Goal: Navigation & Orientation: Find specific page/section

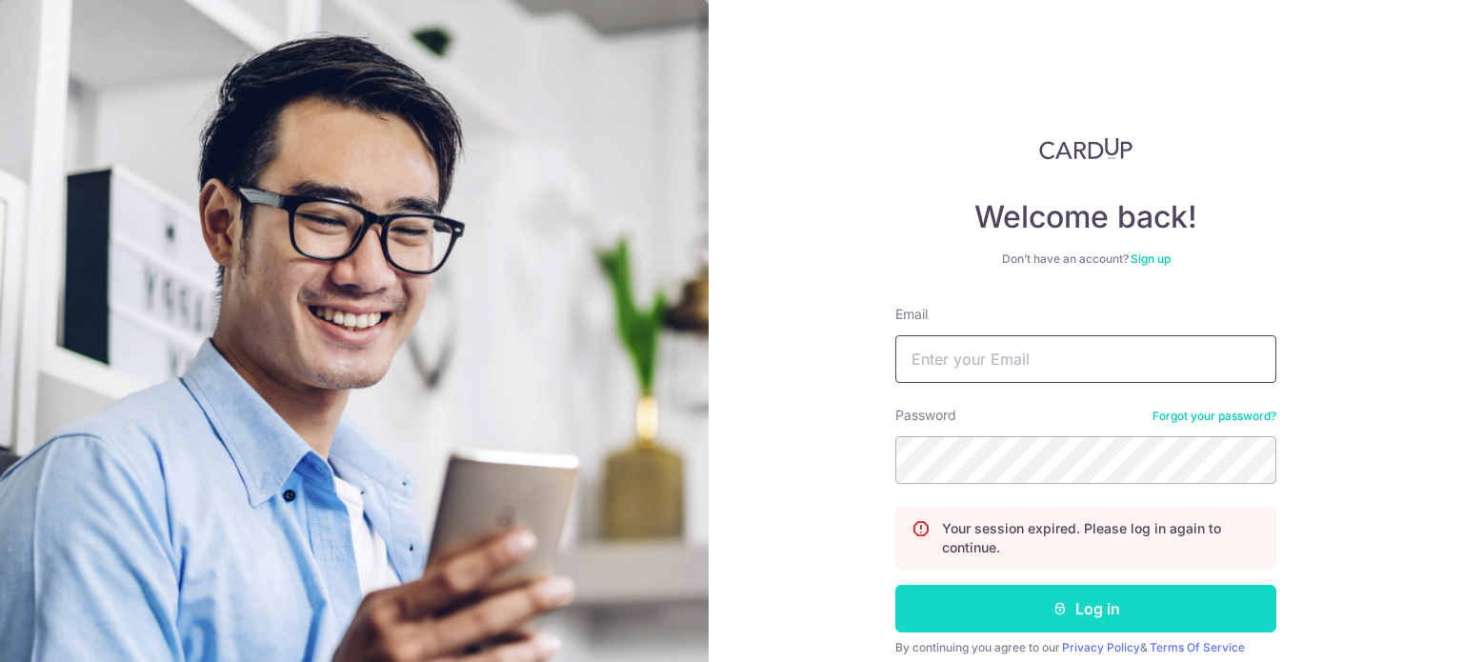
type input "[EMAIL_ADDRESS][DOMAIN_NAME]"
click at [952, 623] on button "Log in" at bounding box center [1085, 609] width 381 height 48
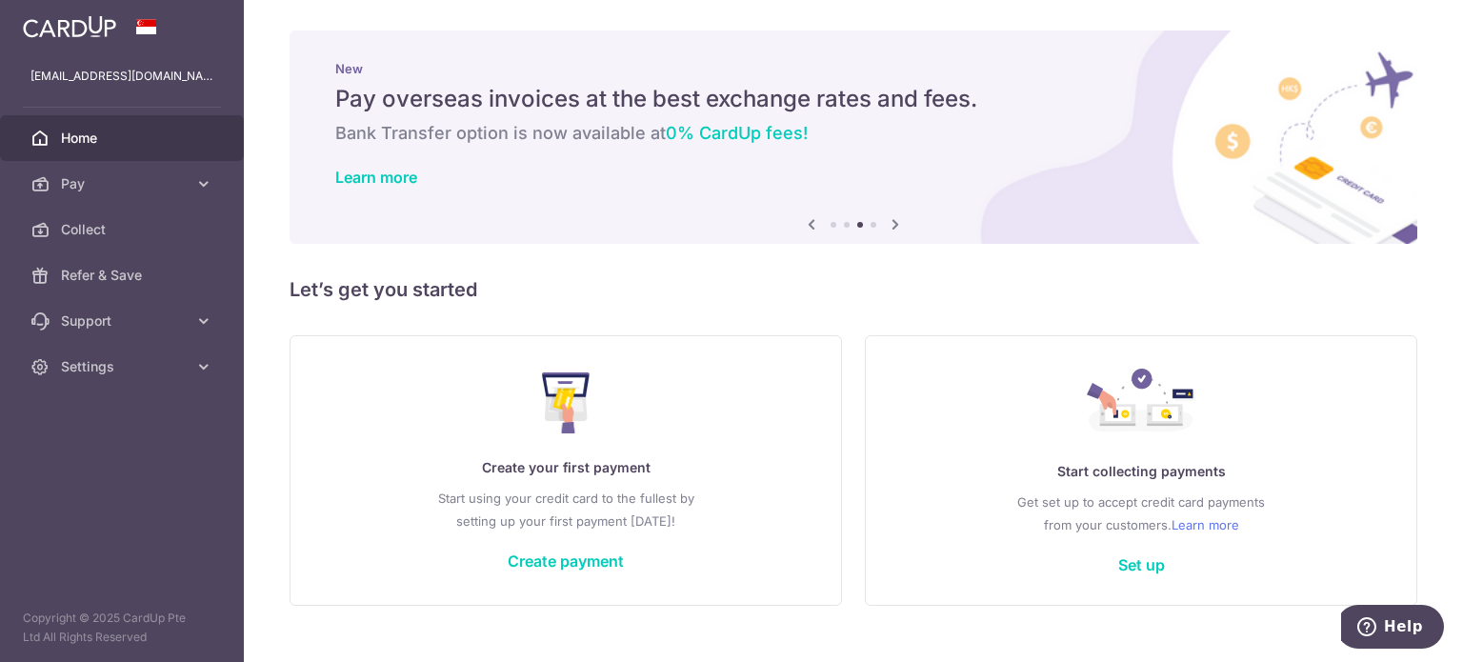
scroll to position [33, 0]
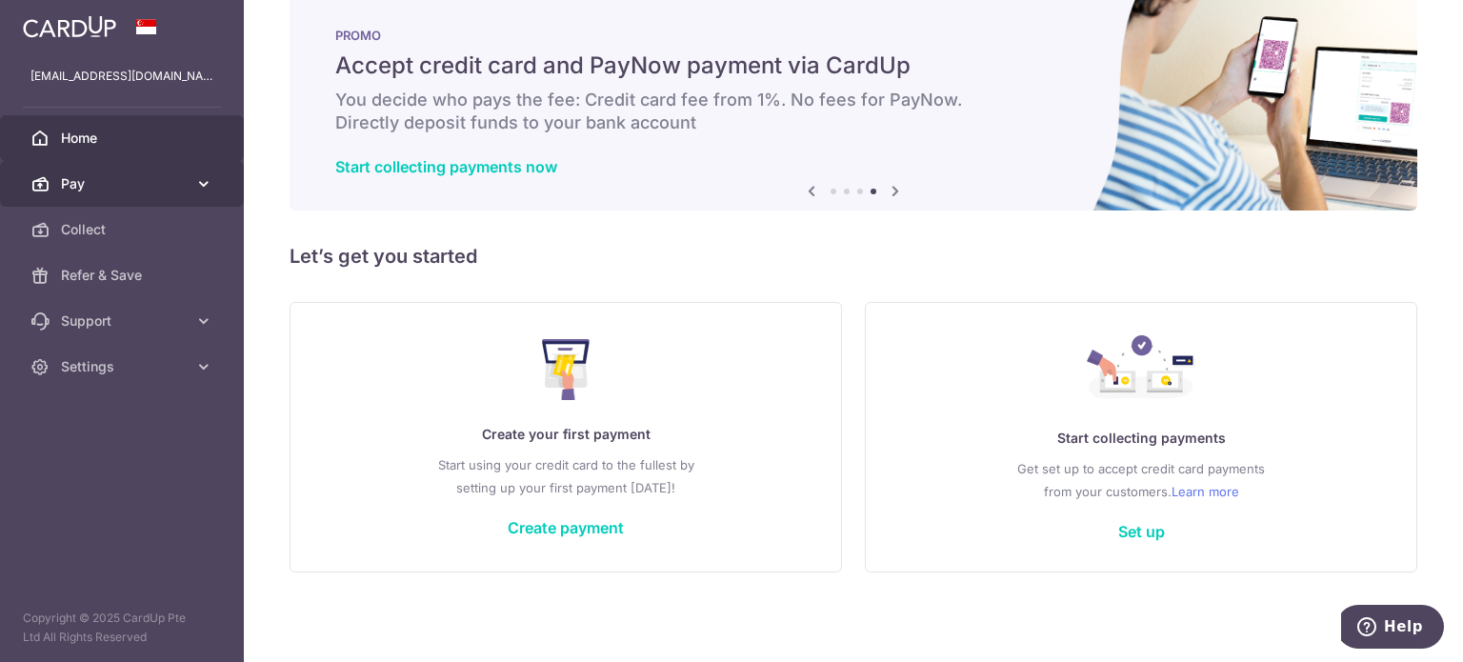
click at [171, 184] on span "Pay" at bounding box center [124, 183] width 126 height 19
click at [122, 146] on span "Home" at bounding box center [124, 138] width 126 height 19
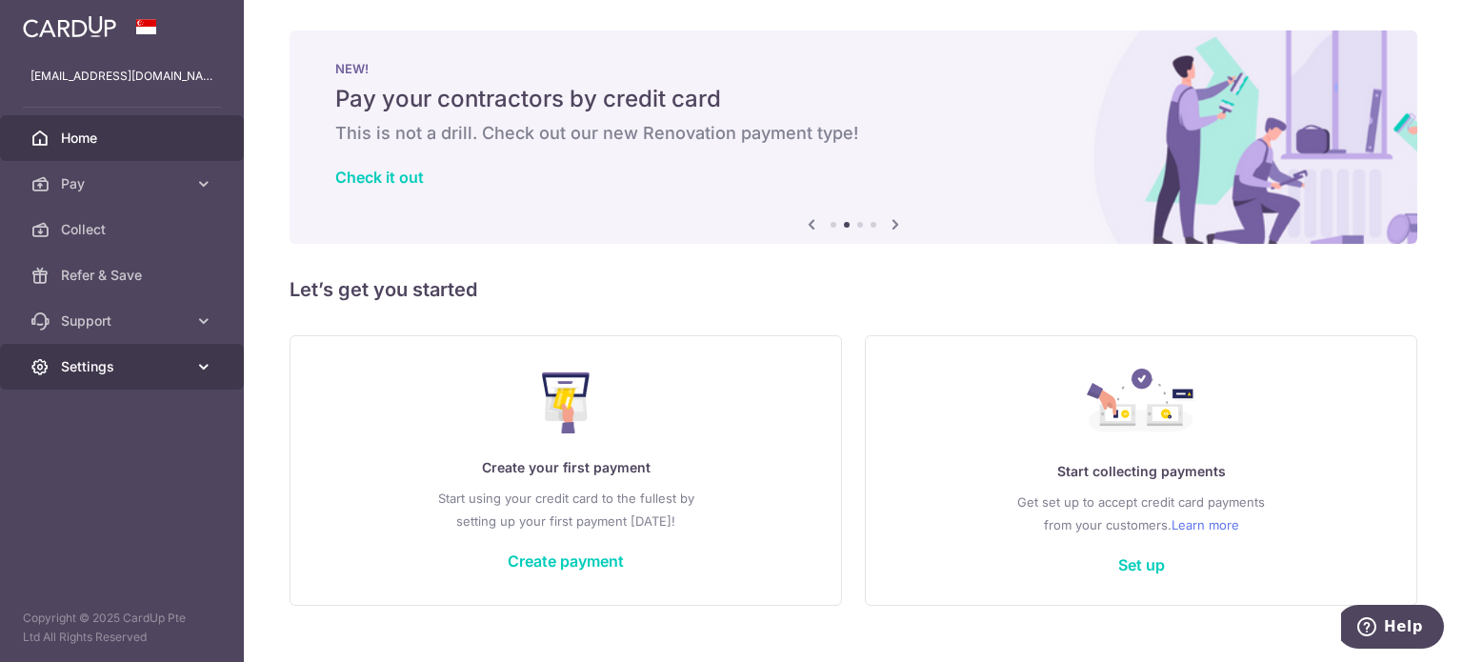
click at [108, 369] on span "Settings" at bounding box center [124, 366] width 126 height 19
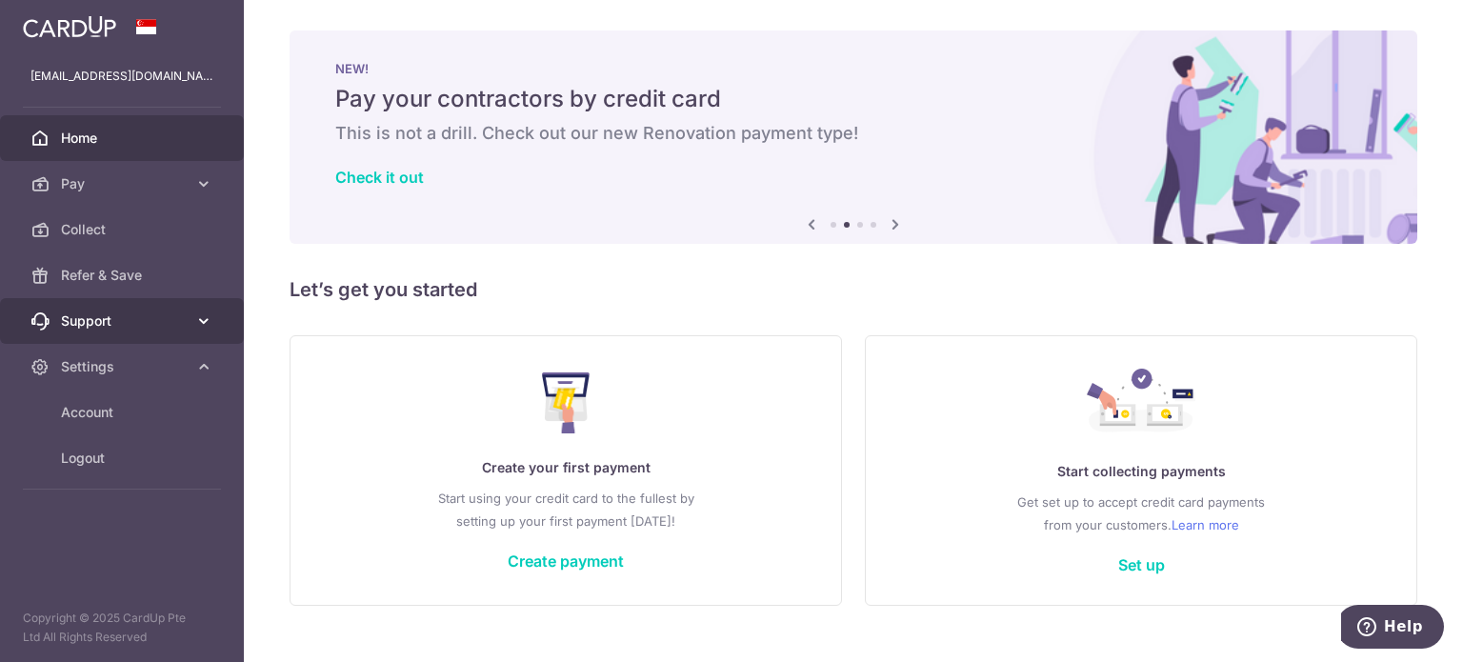
click at [156, 331] on link "Support" at bounding box center [122, 321] width 244 height 46
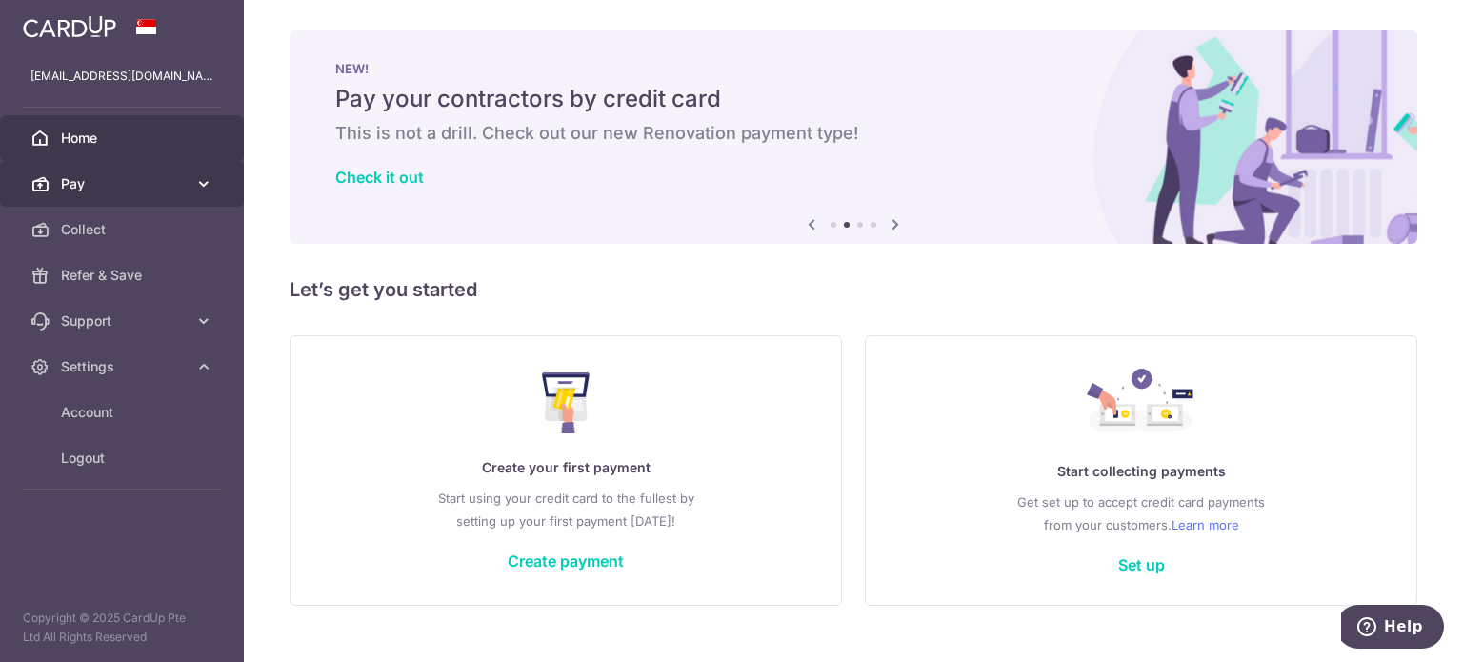
click at [144, 190] on span "Pay" at bounding box center [124, 183] width 126 height 19
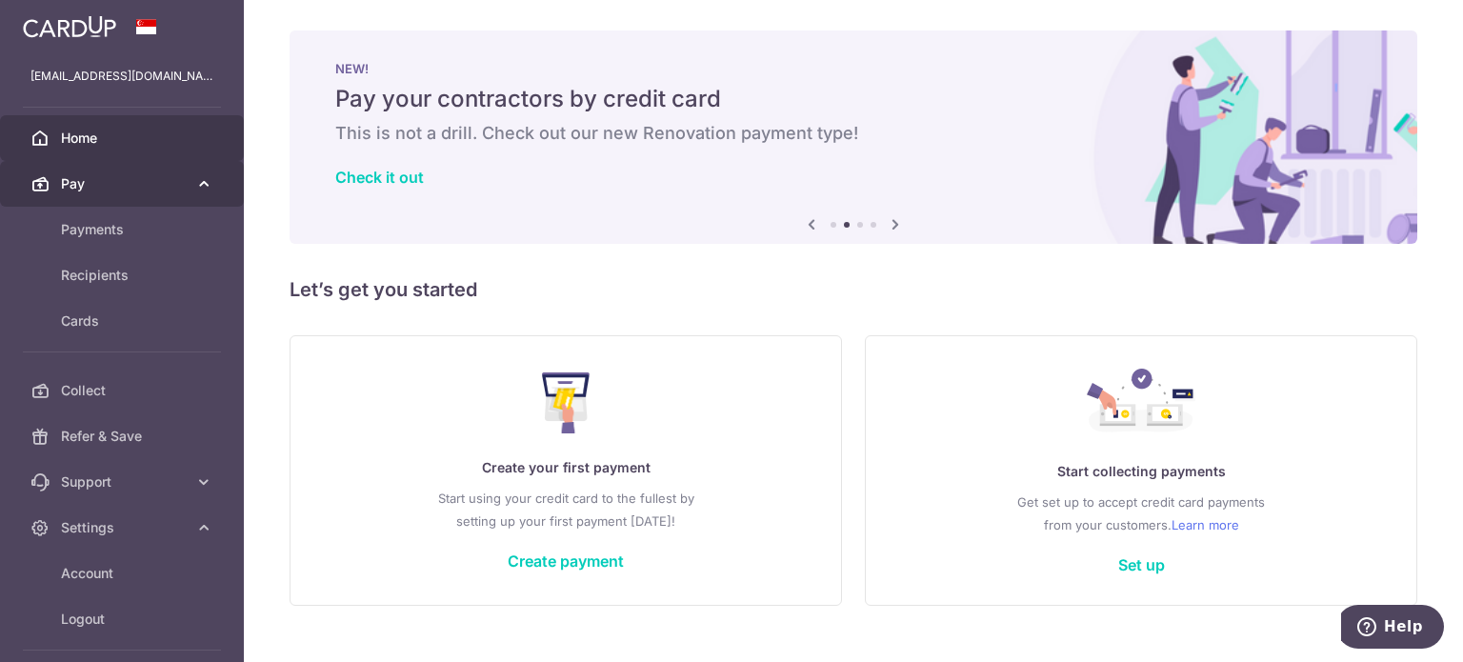
click at [144, 190] on span "Pay" at bounding box center [124, 183] width 126 height 19
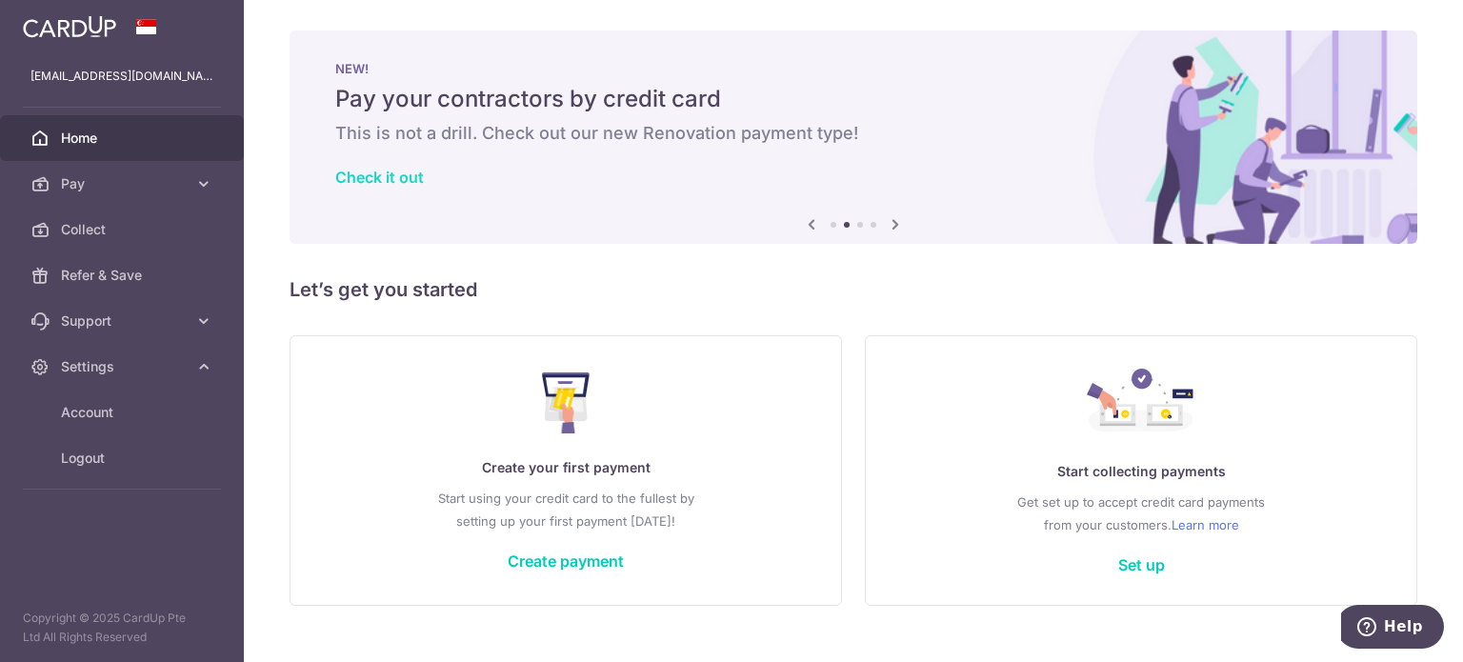
click at [371, 182] on link "Check it out" at bounding box center [379, 177] width 89 height 19
click at [889, 224] on icon at bounding box center [895, 224] width 23 height 24
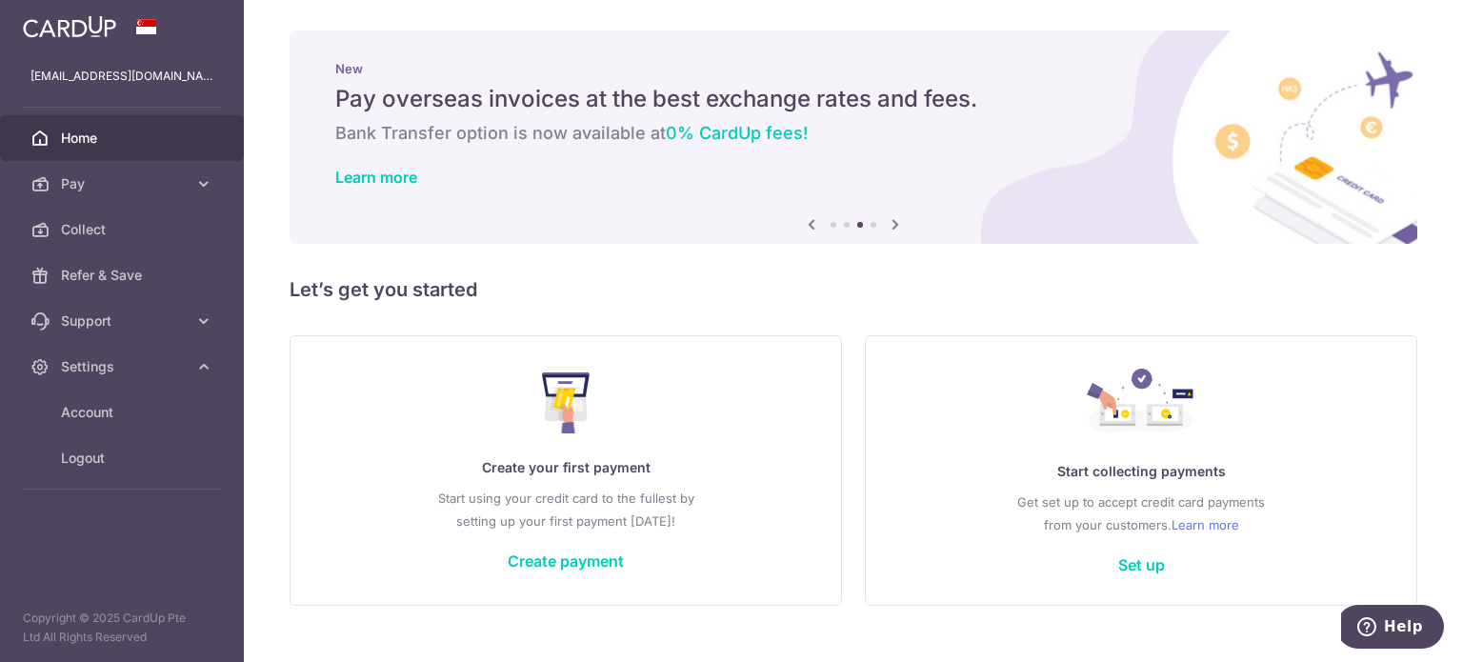
click at [889, 224] on icon at bounding box center [895, 224] width 23 height 24
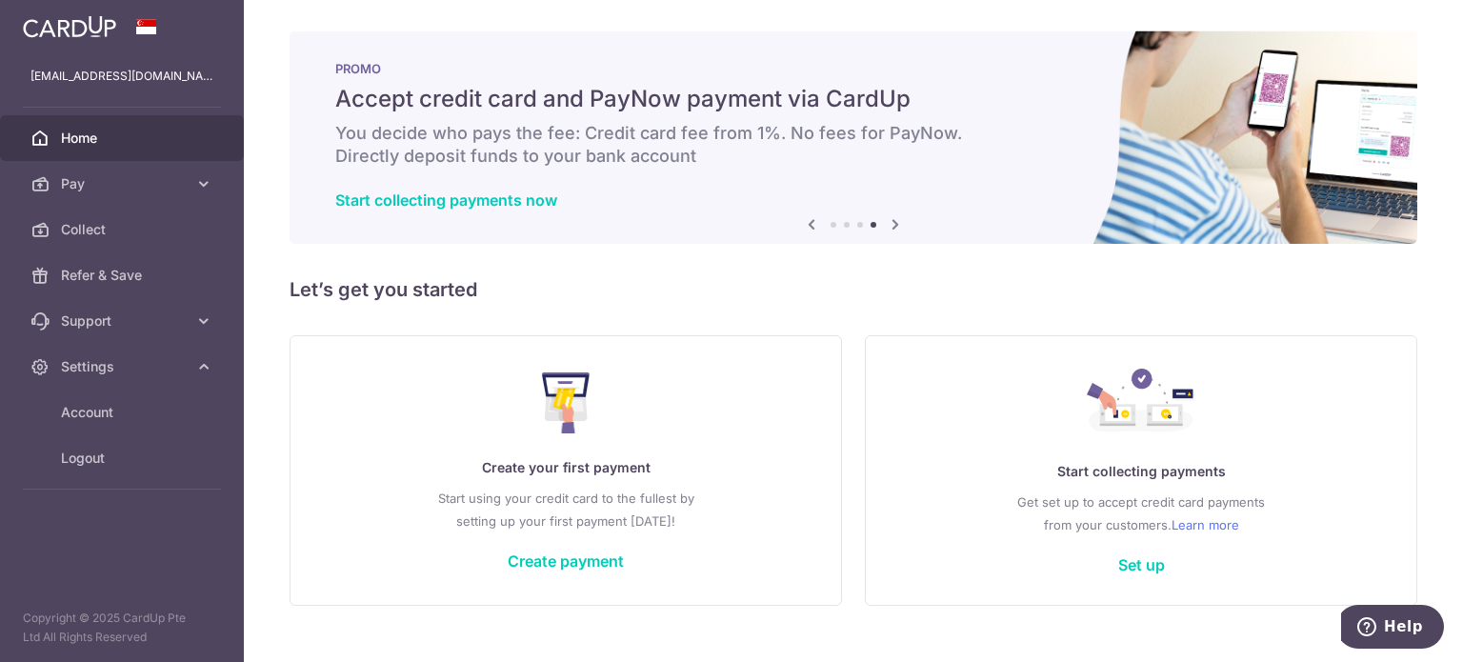
click at [889, 224] on icon at bounding box center [895, 224] width 23 height 24
